Goal: Task Accomplishment & Management: Use online tool/utility

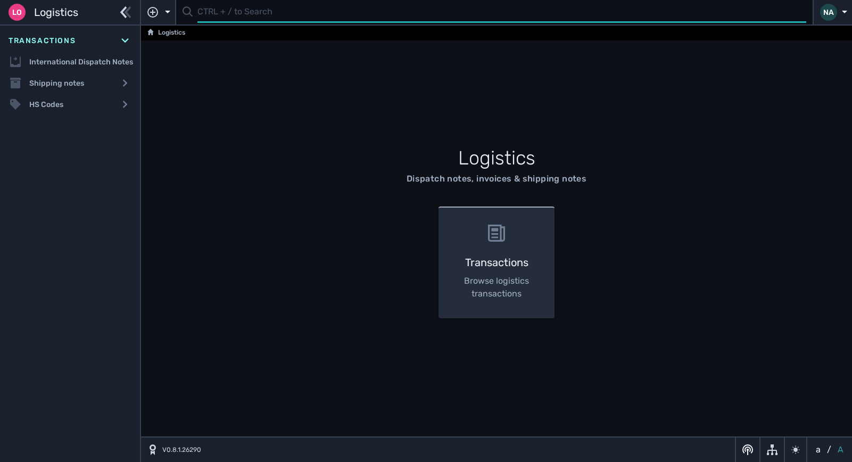
click at [229, 15] on input "text" at bounding box center [501, 12] width 609 height 21
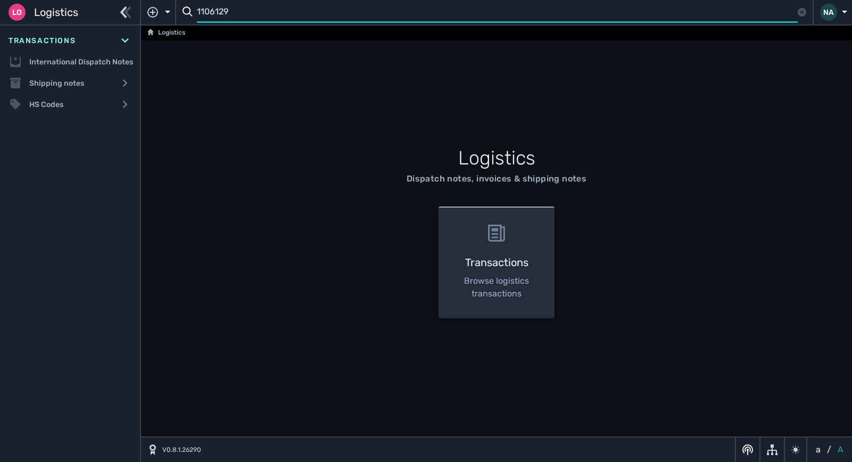
type input "1106129"
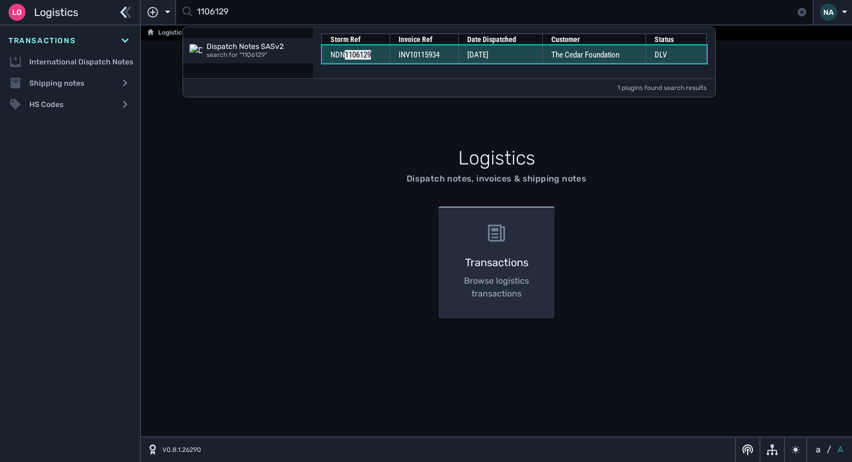
click at [455, 56] on td "INV10115934" at bounding box center [423, 54] width 69 height 18
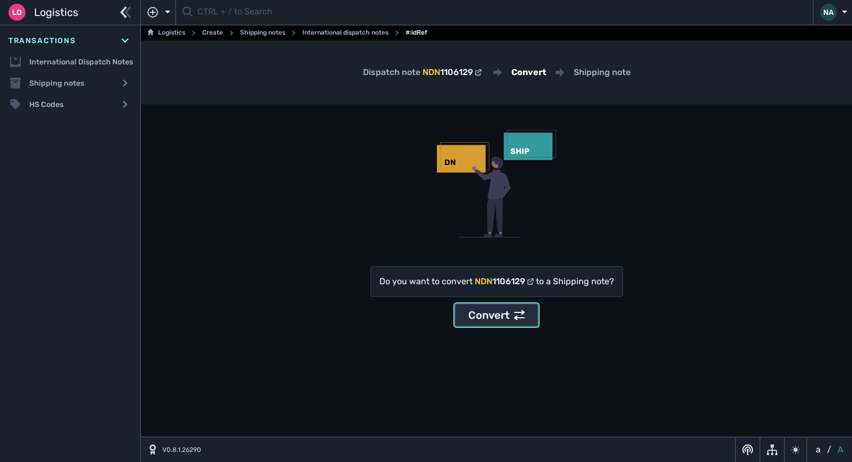
click at [495, 318] on div "Convert" at bounding box center [496, 315] width 56 height 16
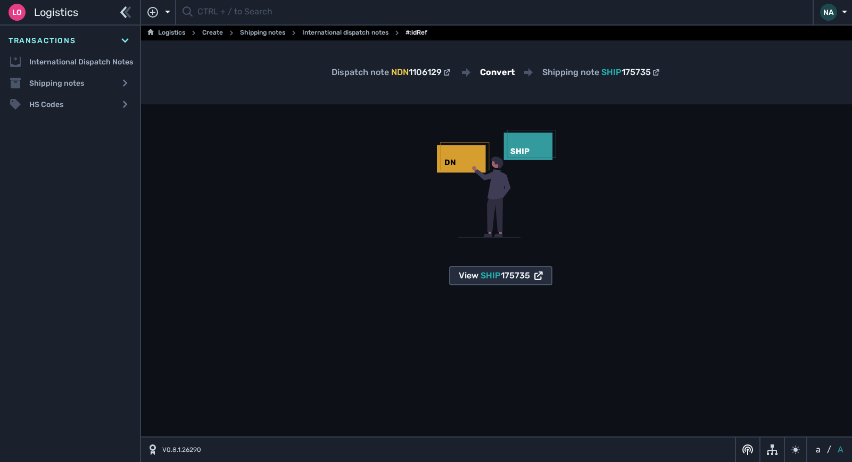
click at [506, 279] on span "175735" at bounding box center [515, 275] width 29 height 10
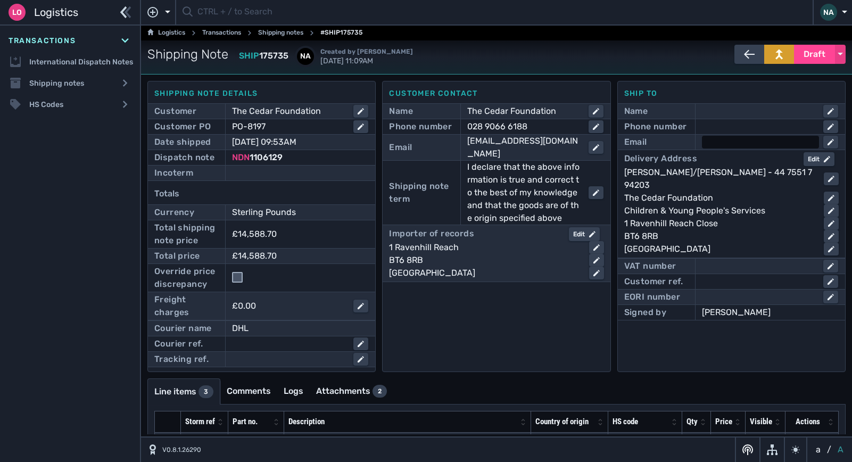
click at [703, 142] on div at bounding box center [760, 142] width 117 height 13
type input "[EMAIL_ADDRESS][DOMAIN_NAME]"
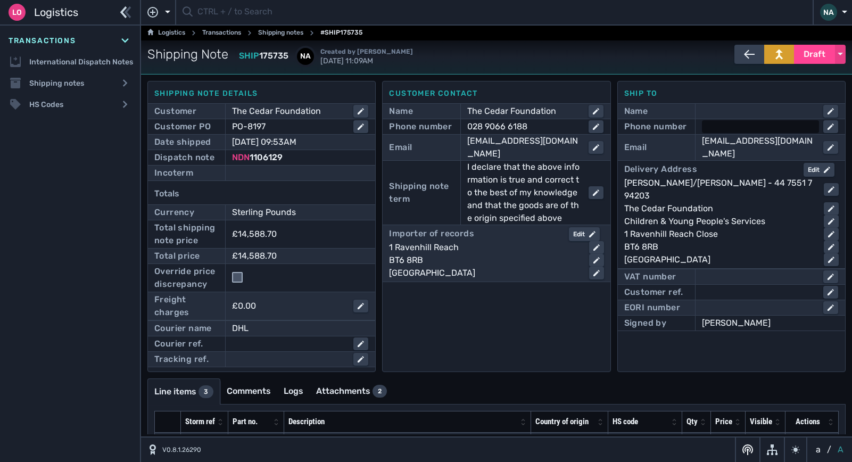
click at [724, 127] on div at bounding box center [760, 126] width 117 height 13
click at [725, 124] on input "text" at bounding box center [770, 126] width 134 height 13
type input "07551794203"
click button "submit" at bounding box center [0, 0] width 0 height 0
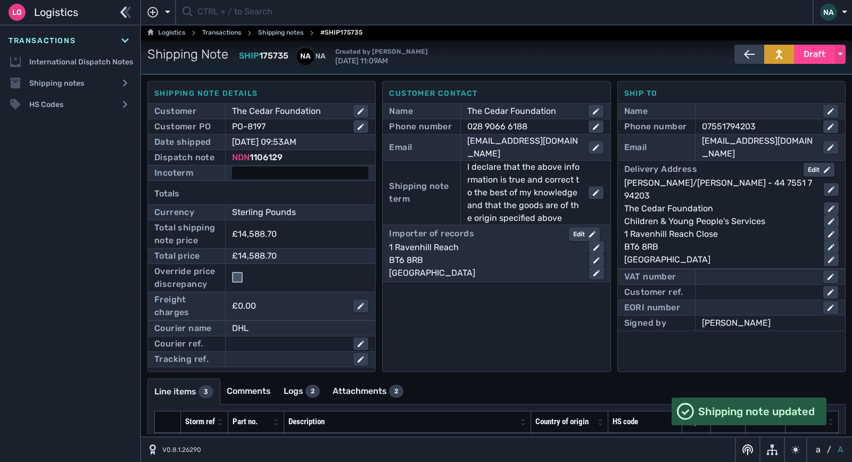
click at [307, 171] on div at bounding box center [300, 173] width 136 height 13
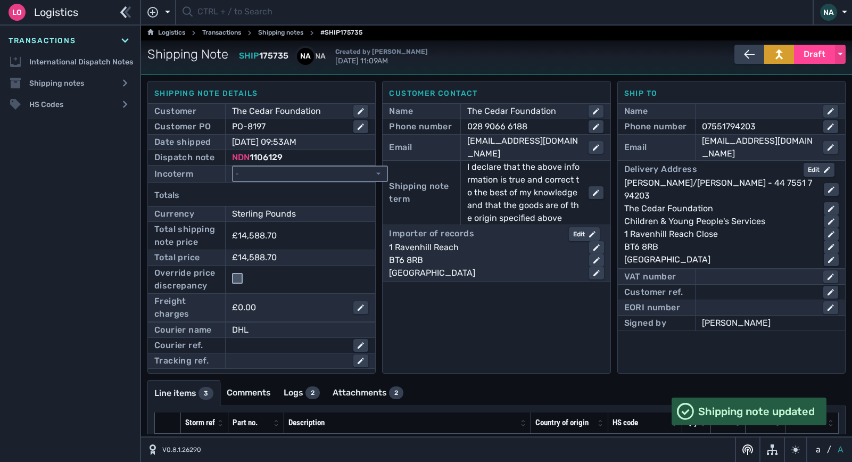
click at [307, 171] on select "- Ex Works - EXW Free Carrier - FCA Carriage Paid To - CPT Carriage Insurance P…" at bounding box center [310, 174] width 154 height 14
select select "[object Object]"
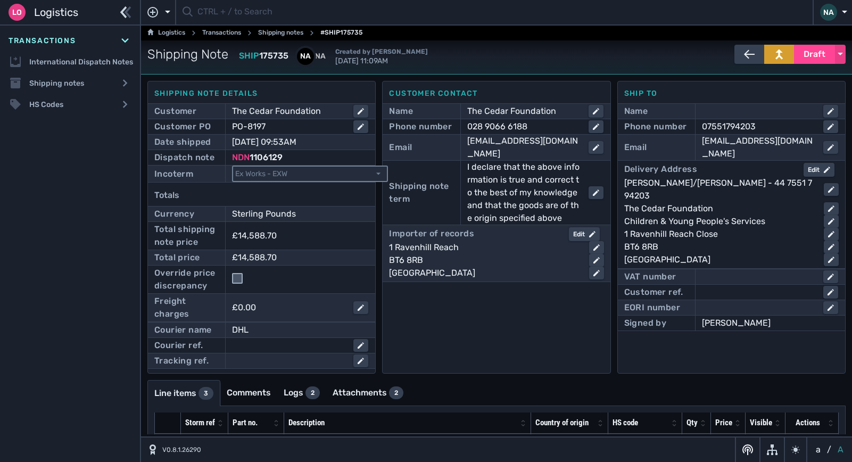
click at [233, 167] on select "- Ex Works - EXW Free Carrier - FCA Carriage Paid To - CPT Carriage Insurance P…" at bounding box center [310, 174] width 154 height 14
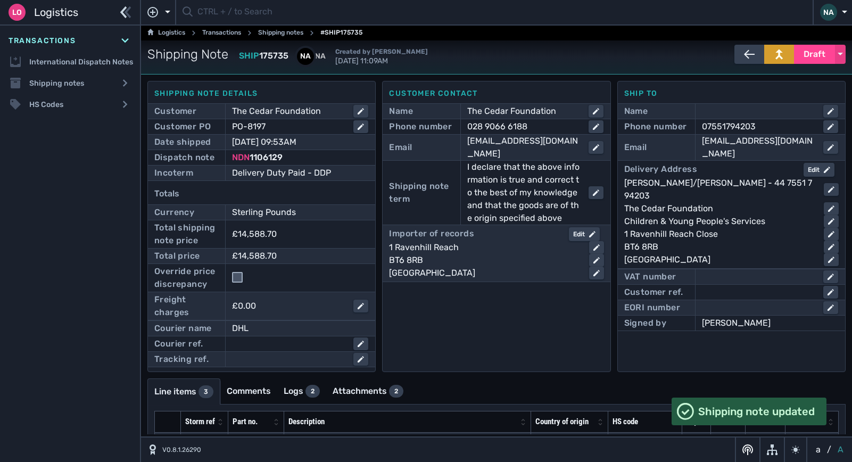
scroll to position [88, 0]
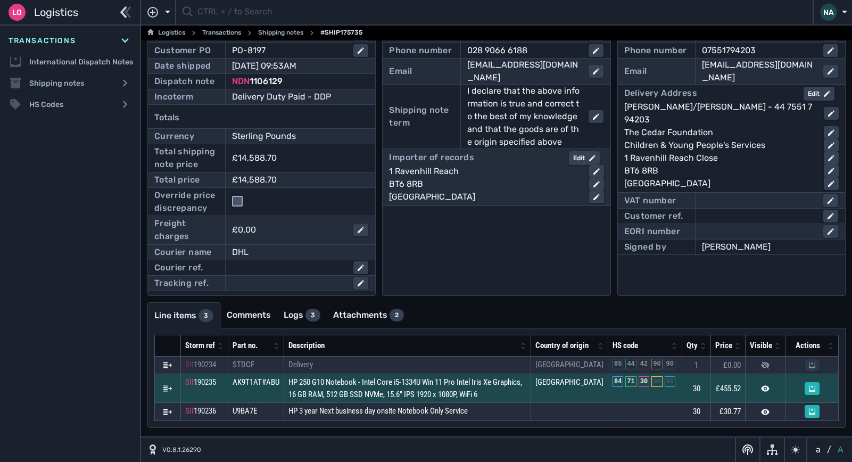
click at [172, 389] on button at bounding box center [167, 388] width 21 height 13
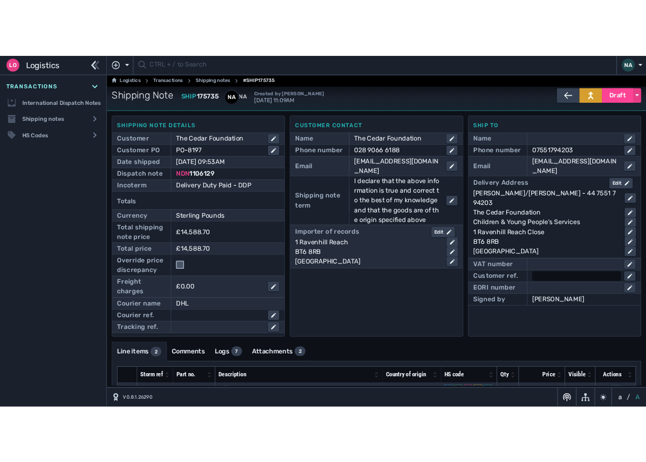
scroll to position [0, 0]
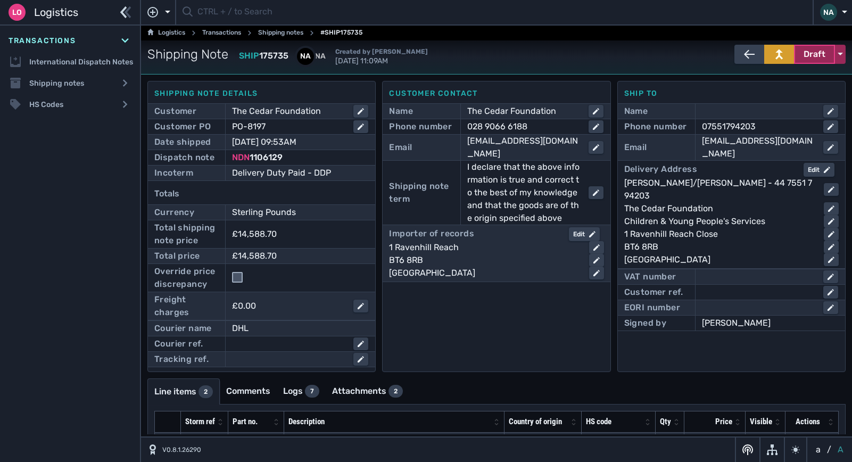
click at [809, 61] on button "Draft" at bounding box center [814, 54] width 41 height 19
click at [769, 83] on div "Dispatched" at bounding box center [794, 76] width 101 height 21
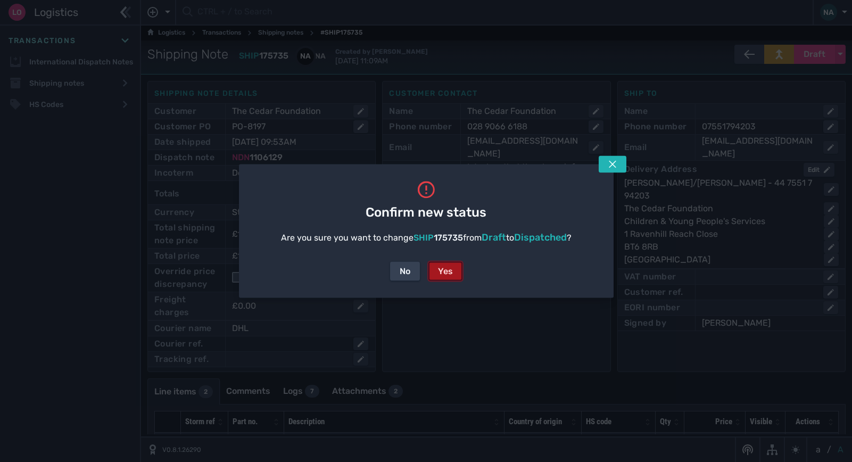
click at [449, 266] on div "Yes" at bounding box center [445, 271] width 15 height 13
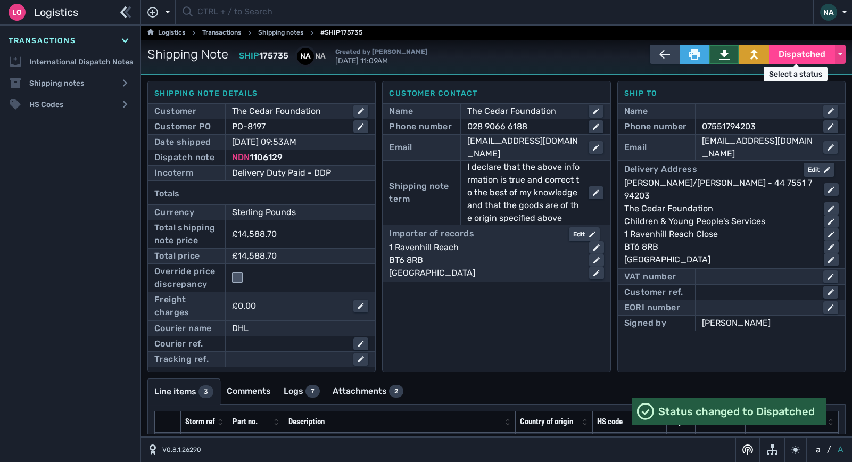
click at [722, 58] on icon at bounding box center [724, 54] width 11 height 11
